Goal: Task Accomplishment & Management: Complete application form

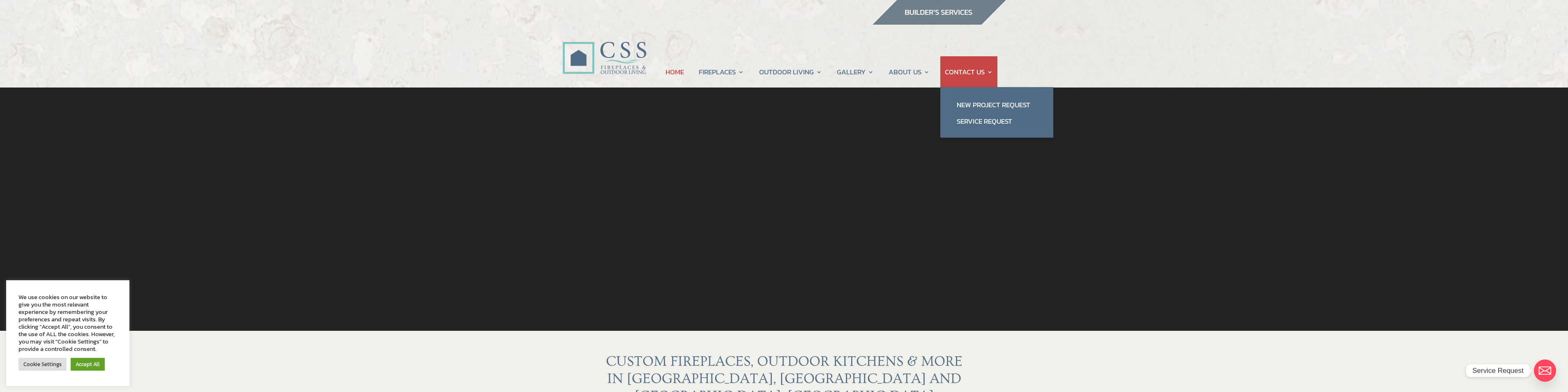
click at [991, 73] on link "CONTACT US" at bounding box center [969, 72] width 48 height 32
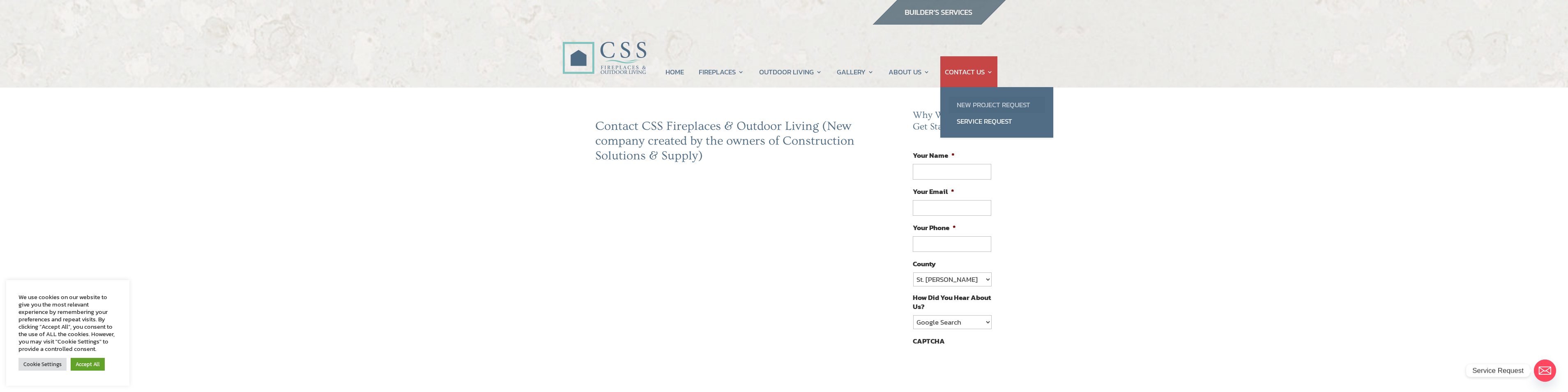
click at [996, 105] on link "New Project Request" at bounding box center [997, 104] width 97 height 16
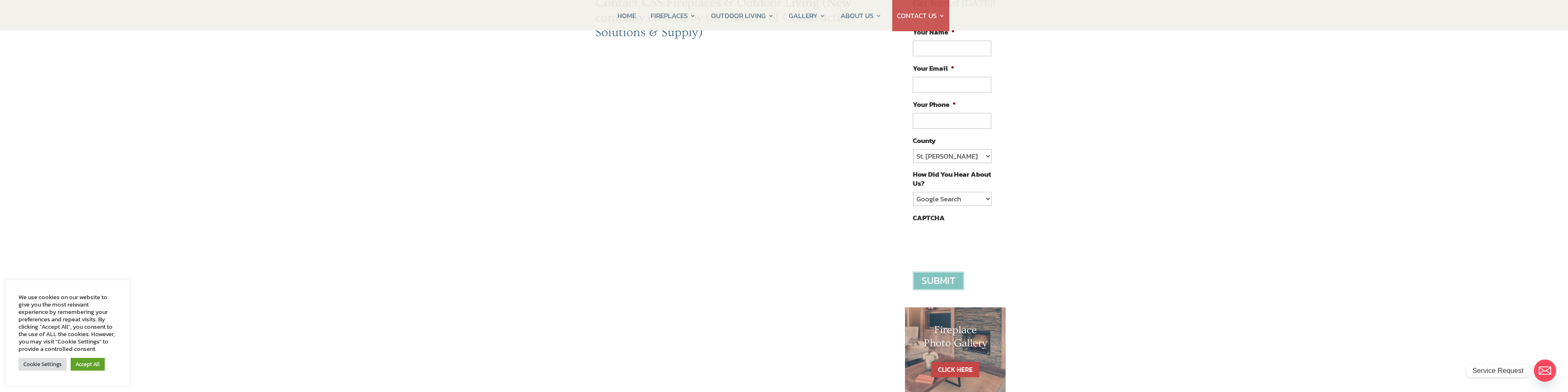
scroll to position [82, 0]
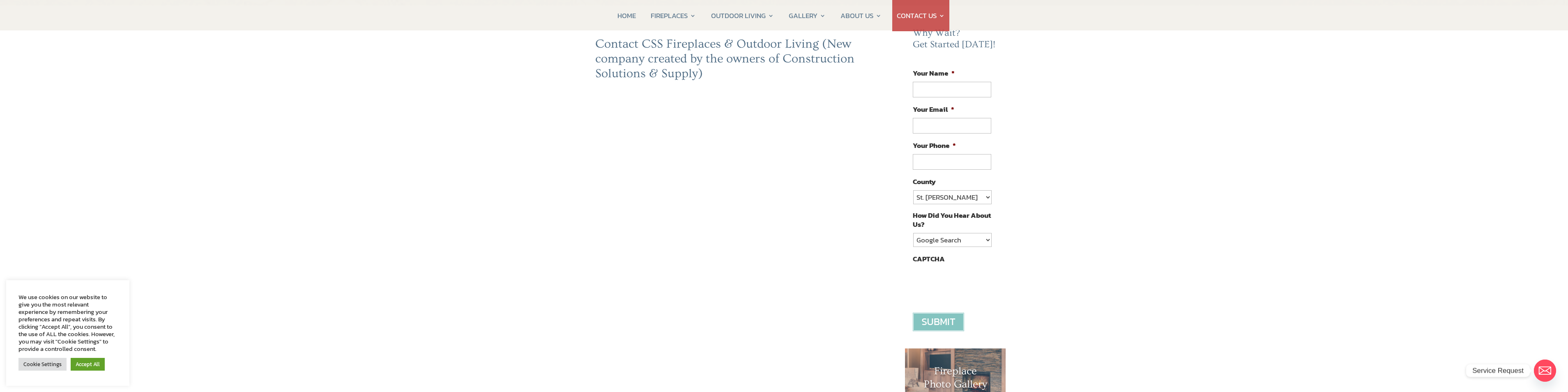
click at [569, 277] on div "Contact CSS Fireplaces & Outdoor Living (New company created by the owners of C…" at bounding box center [728, 291] width 330 height 509
click at [571, 351] on div "Contact CSS Fireplaces & Outdoor Living (New company created by the owners of C…" at bounding box center [728, 291] width 330 height 509
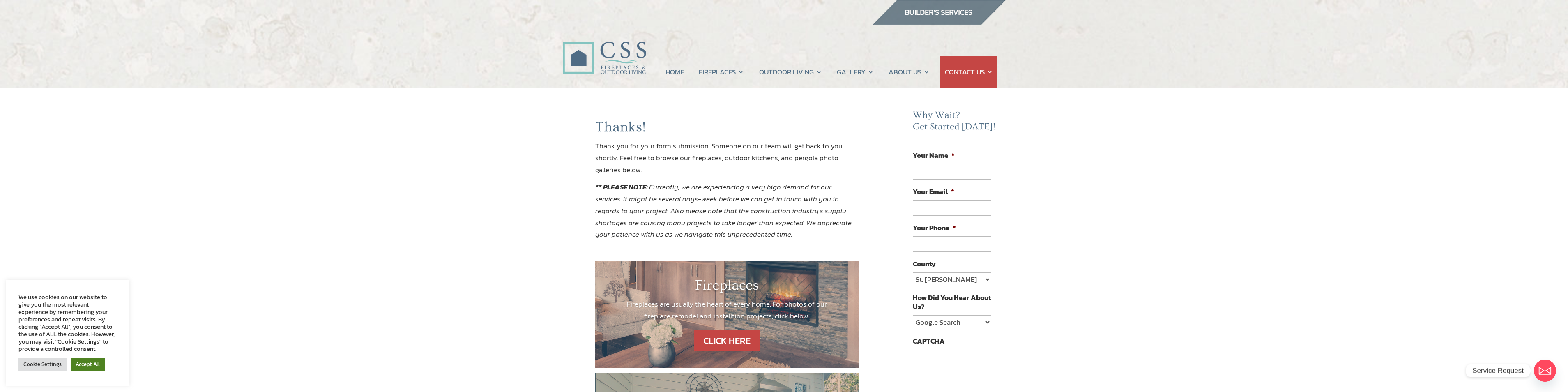
click at [95, 363] on link "Accept All" at bounding box center [88, 364] width 34 height 12
